Goal: Information Seeking & Learning: Learn about a topic

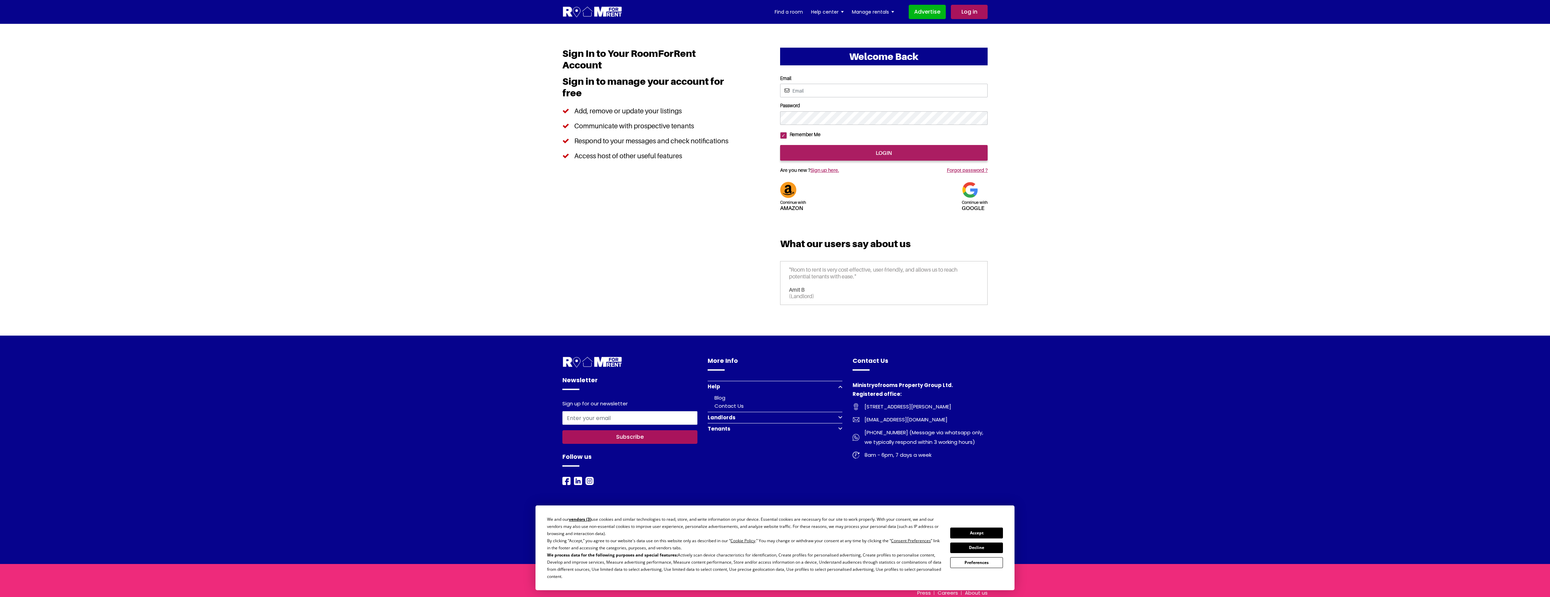
drag, startPoint x: 978, startPoint y: 535, endPoint x: 974, endPoint y: 537, distance: 4.3
click at [978, 535] on button "Accept" at bounding box center [976, 532] width 52 height 11
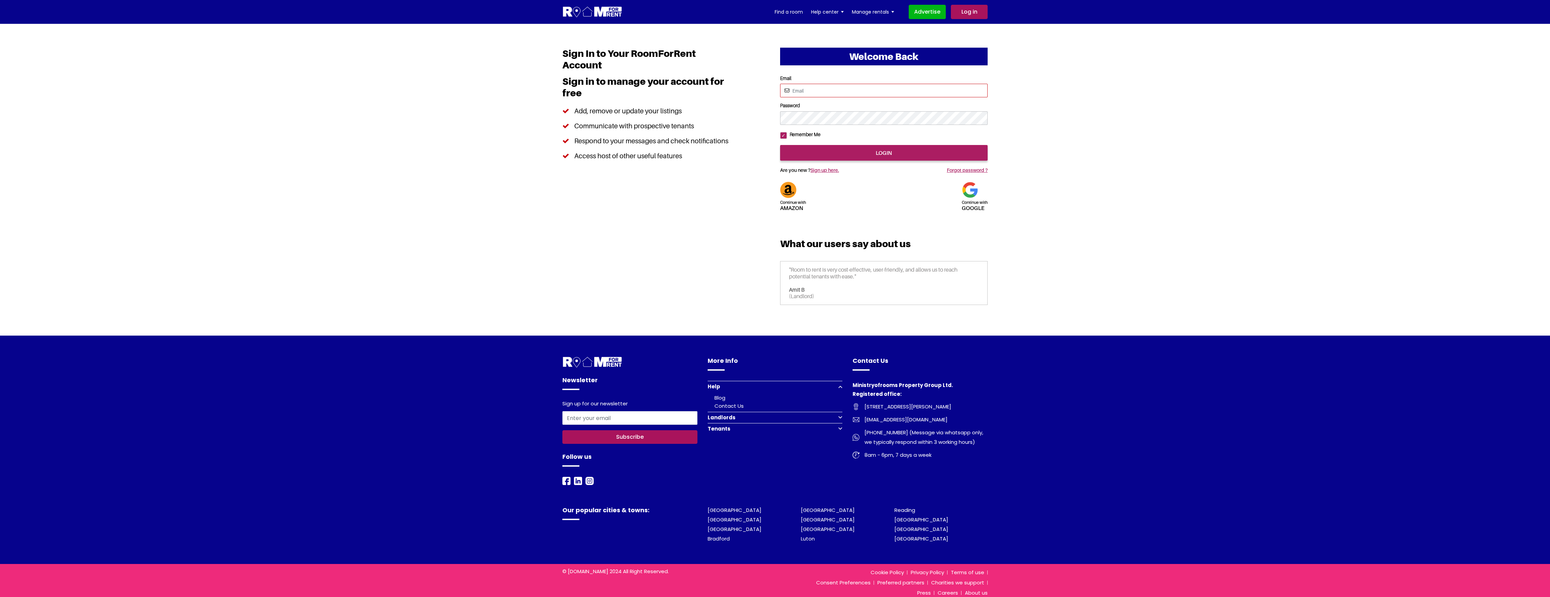
click at [799, 89] on input "Email" at bounding box center [883, 91] width 207 height 14
type input "saurabhsentiments@hotmail.com"
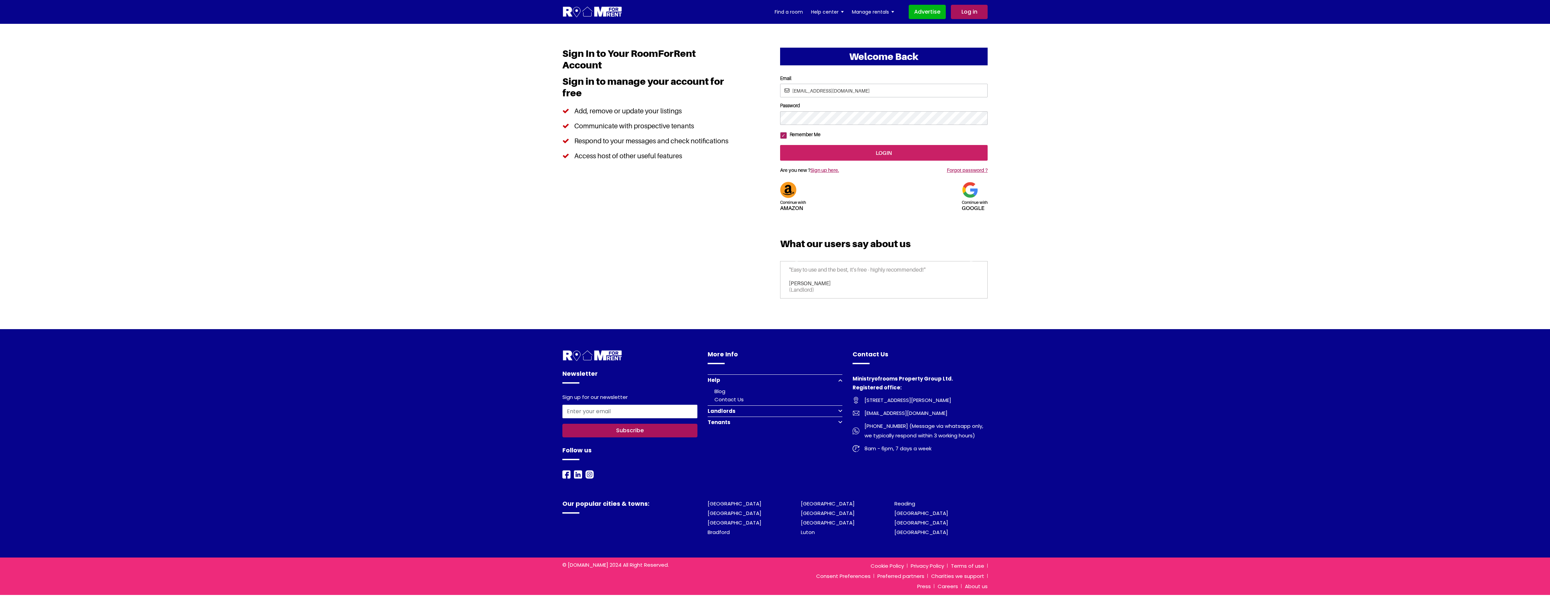
drag, startPoint x: 876, startPoint y: 175, endPoint x: 880, endPoint y: 183, distance: 8.4
click at [876, 161] on input "login" at bounding box center [883, 153] width 207 height 16
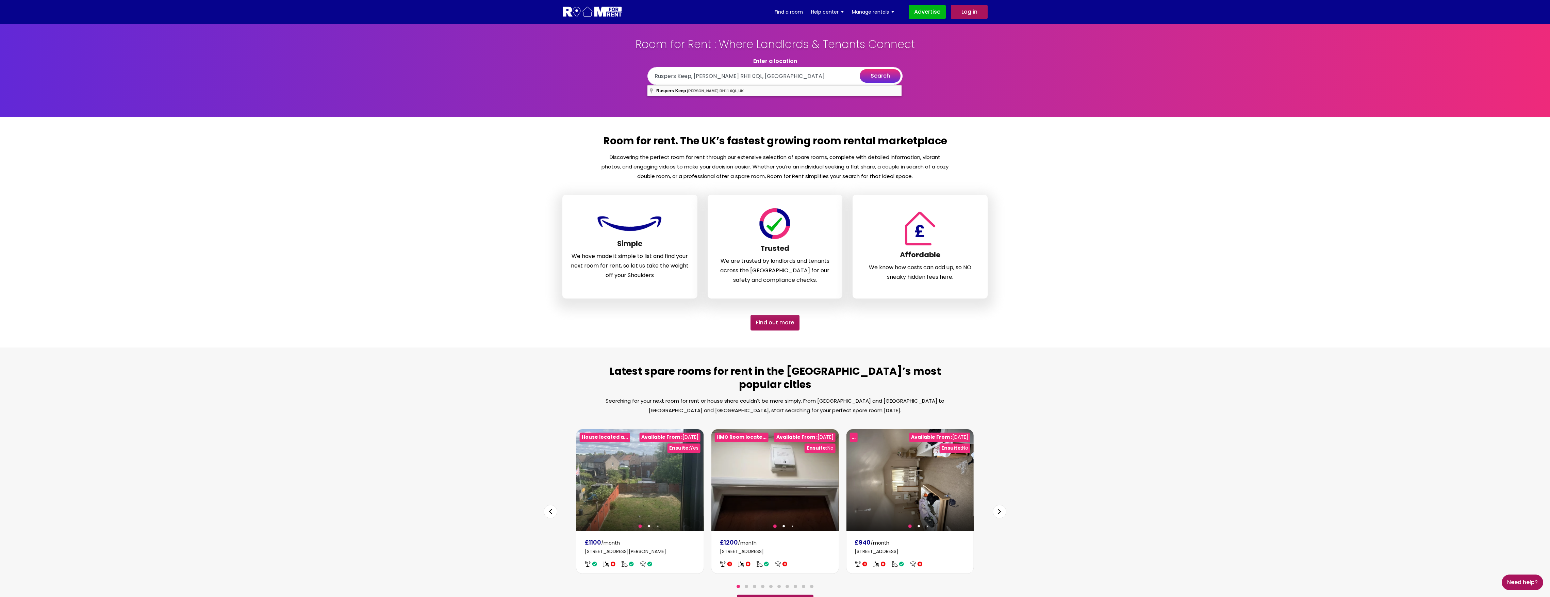
type input "Ruspers Keep, Crawley RH11 0QL, UK"
click at [880, 76] on button "search" at bounding box center [879, 76] width 41 height 14
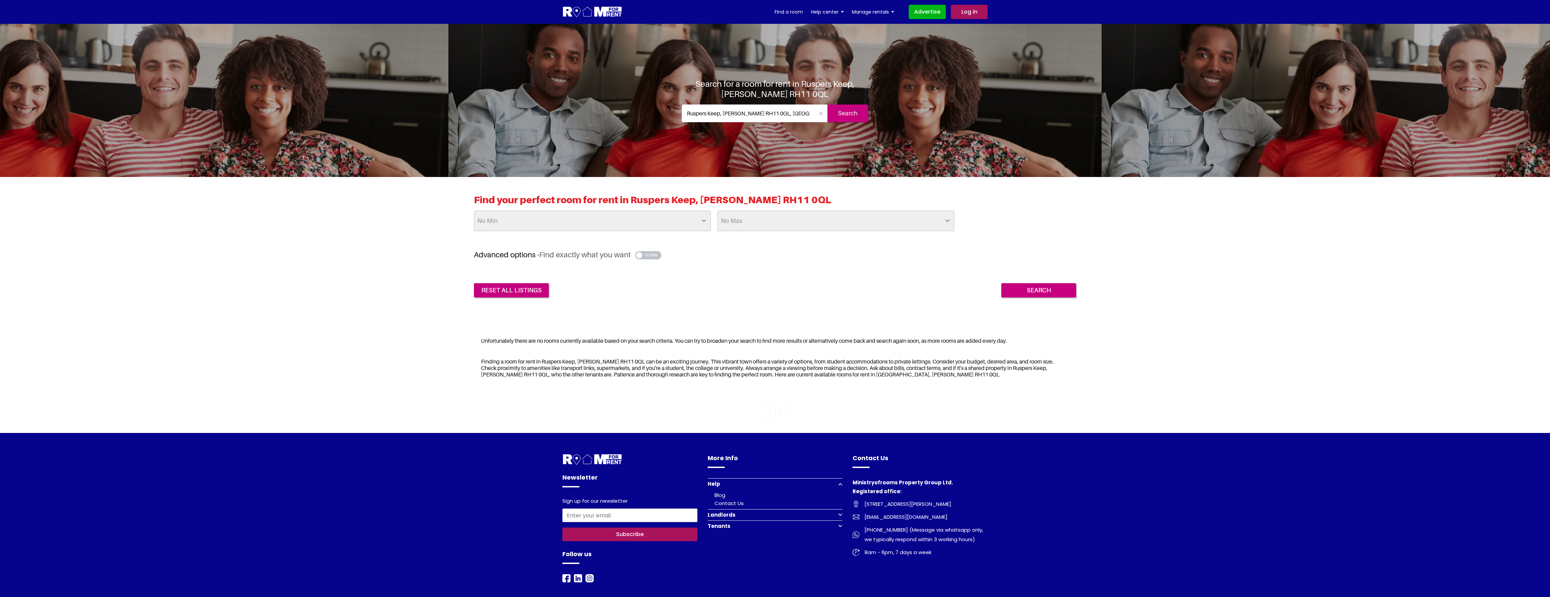
click at [576, 13] on img at bounding box center [592, 12] width 60 height 13
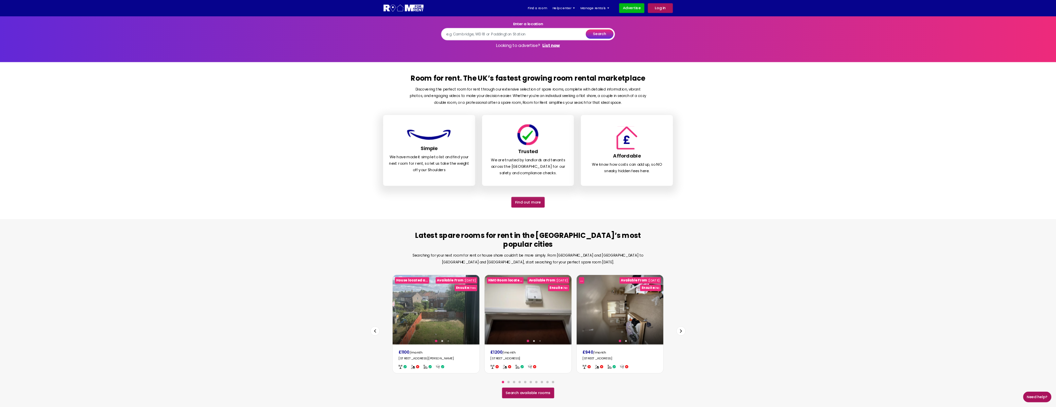
scroll to position [26, 0]
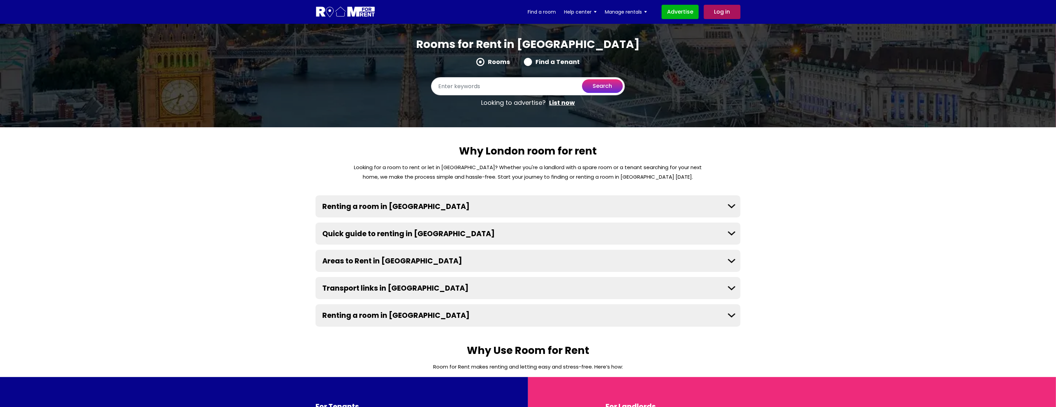
drag, startPoint x: 1522, startPoint y: 0, endPoint x: 822, endPoint y: 160, distance: 718.2
click at [821, 155] on section "Why London room for rent Looking for a room to rent or let in London? Whether y…" at bounding box center [528, 235] width 1056 height 216
click at [871, 226] on section "Why London room for rent Looking for a room to rent or let in London? Whether y…" at bounding box center [528, 235] width 1056 height 216
click at [344, 16] on img at bounding box center [346, 12] width 60 height 13
